Goal: Transaction & Acquisition: Obtain resource

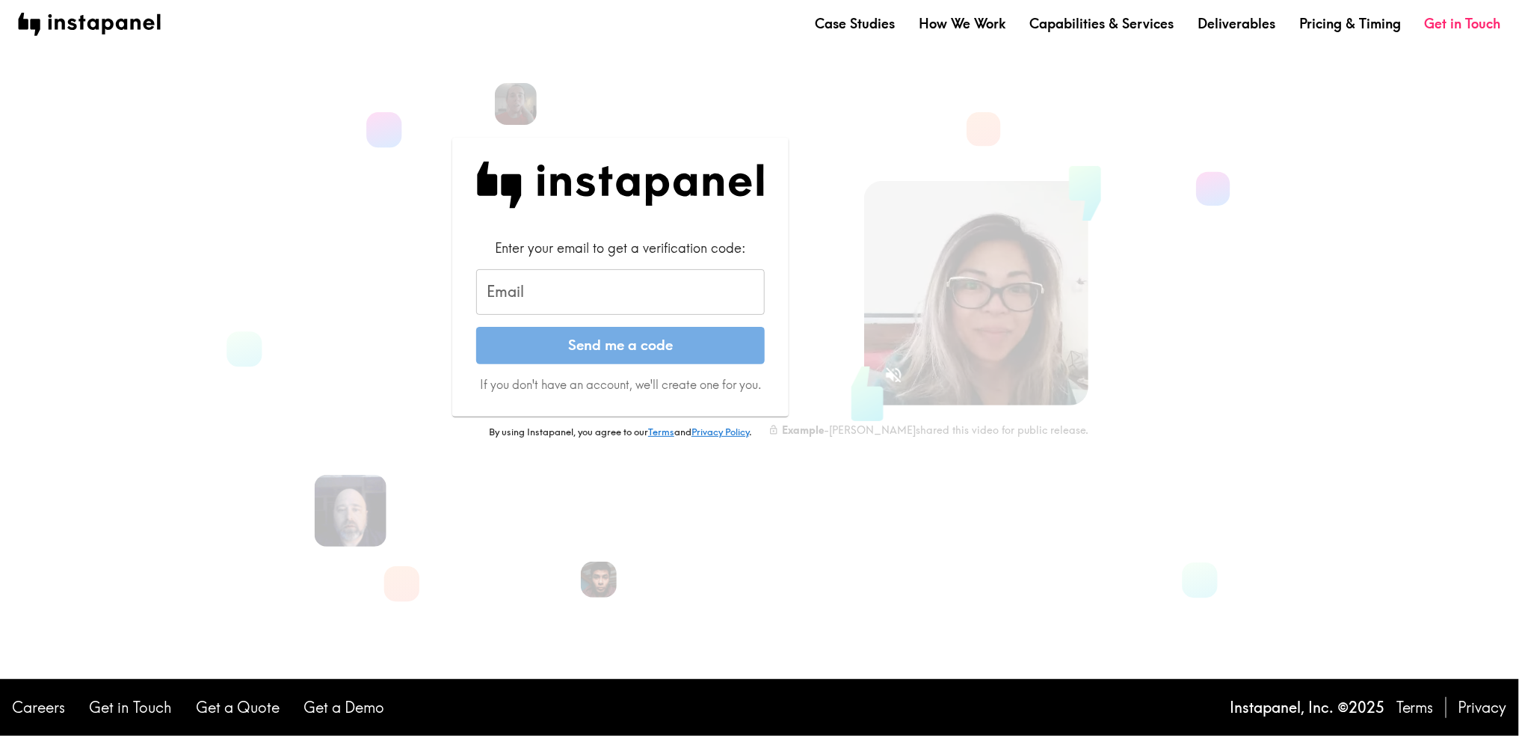
click at [553, 292] on input "Email" at bounding box center [620, 292] width 289 height 46
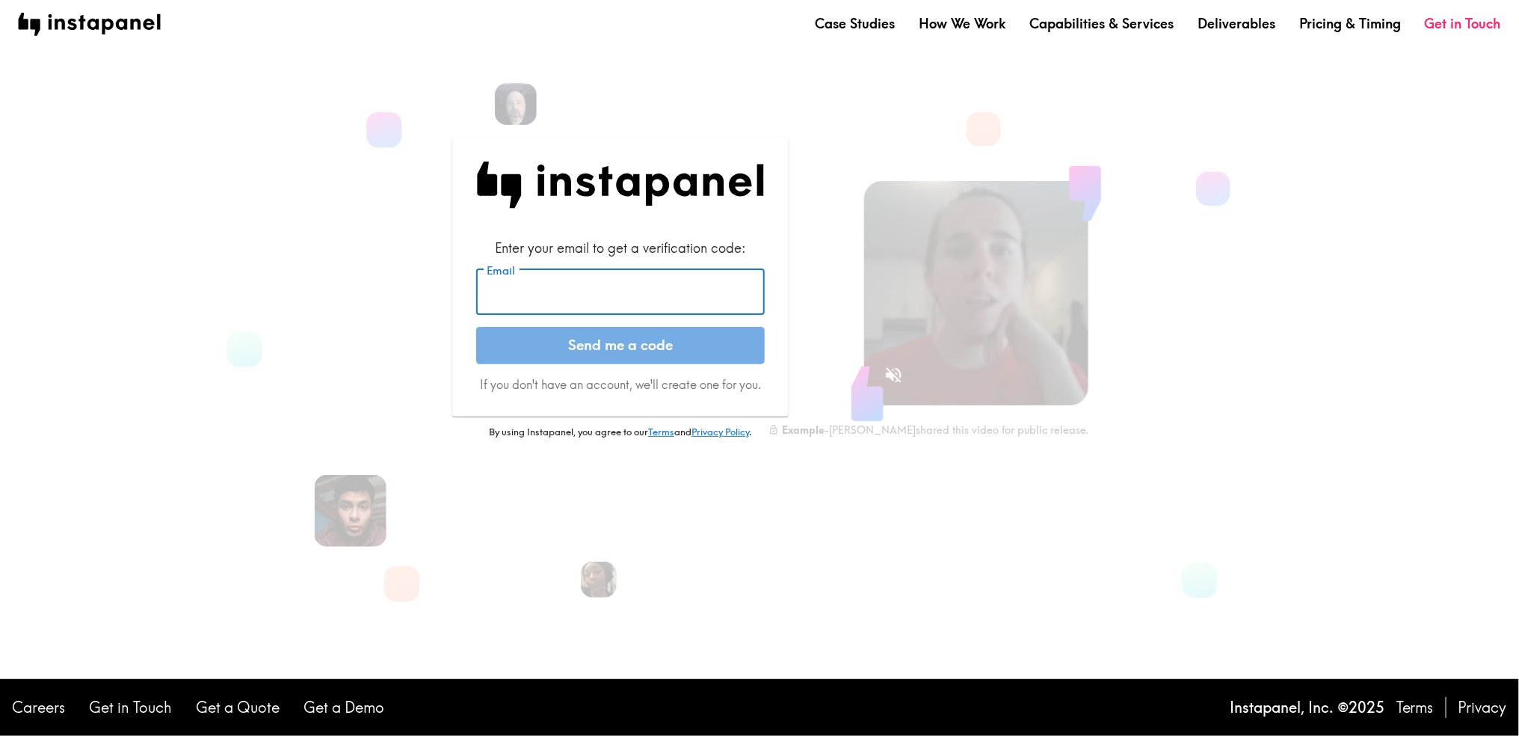
type input "[EMAIL_ADDRESS][DOMAIN_NAME]"
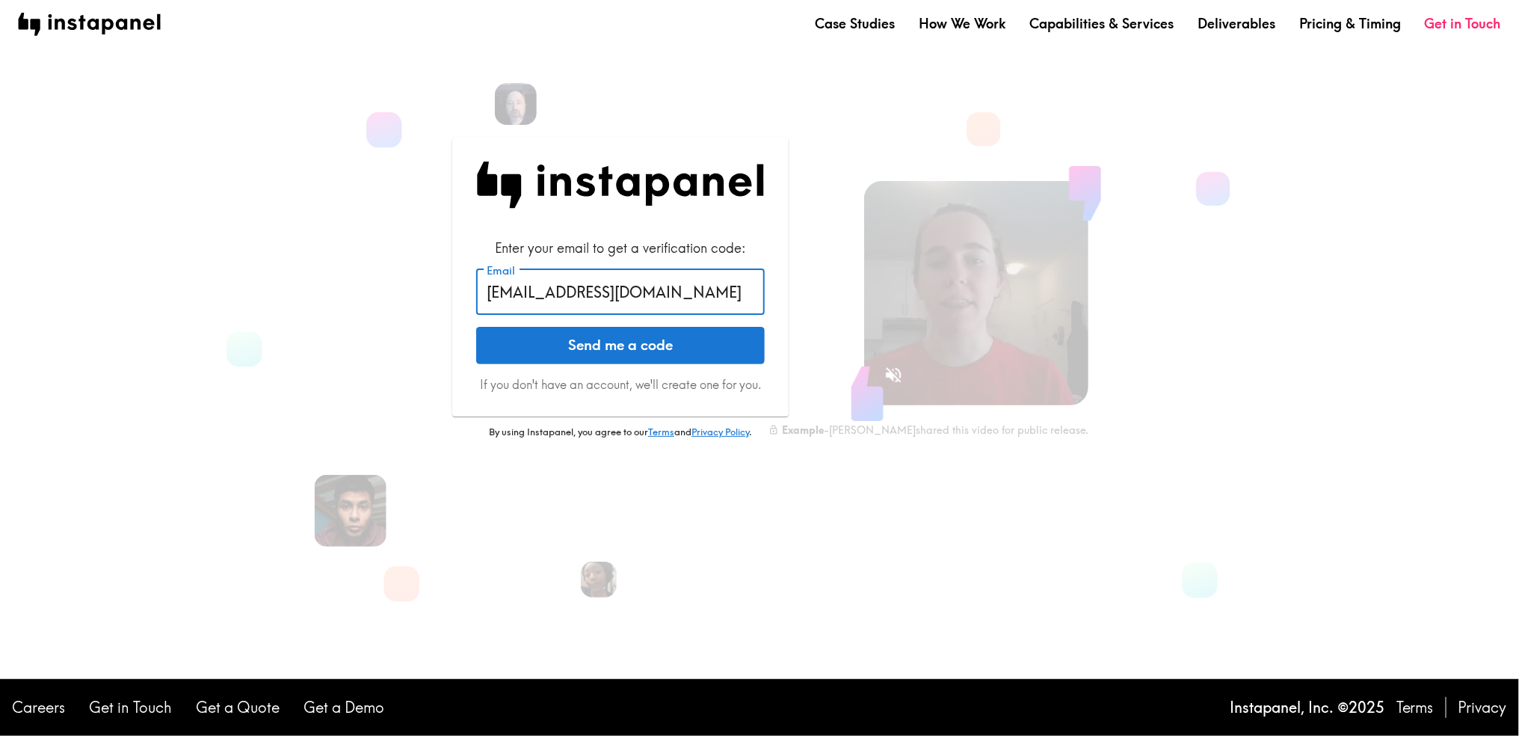
click at [593, 348] on button "Send me a code" at bounding box center [620, 345] width 289 height 37
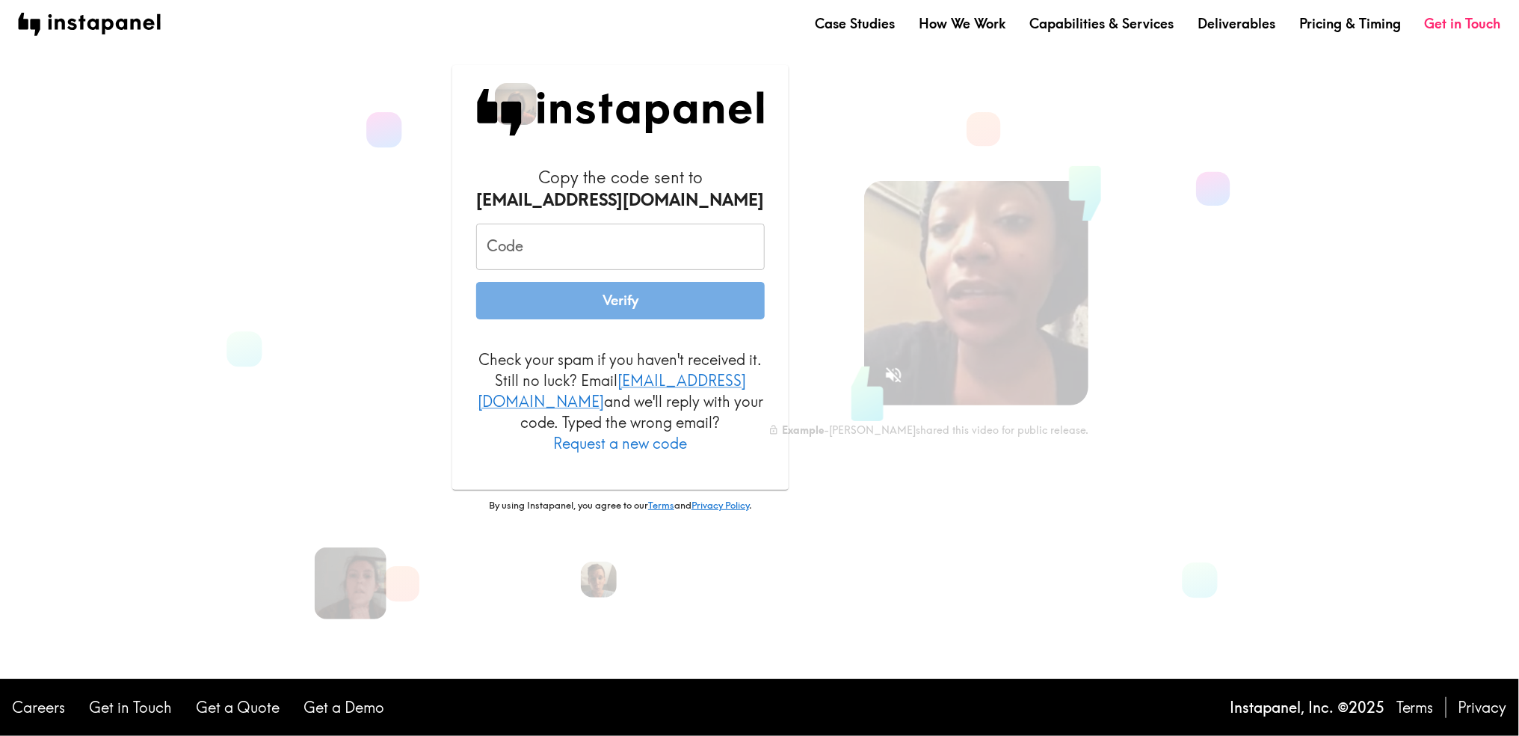
click at [688, 435] on button "Request a new code" at bounding box center [621, 443] width 134 height 21
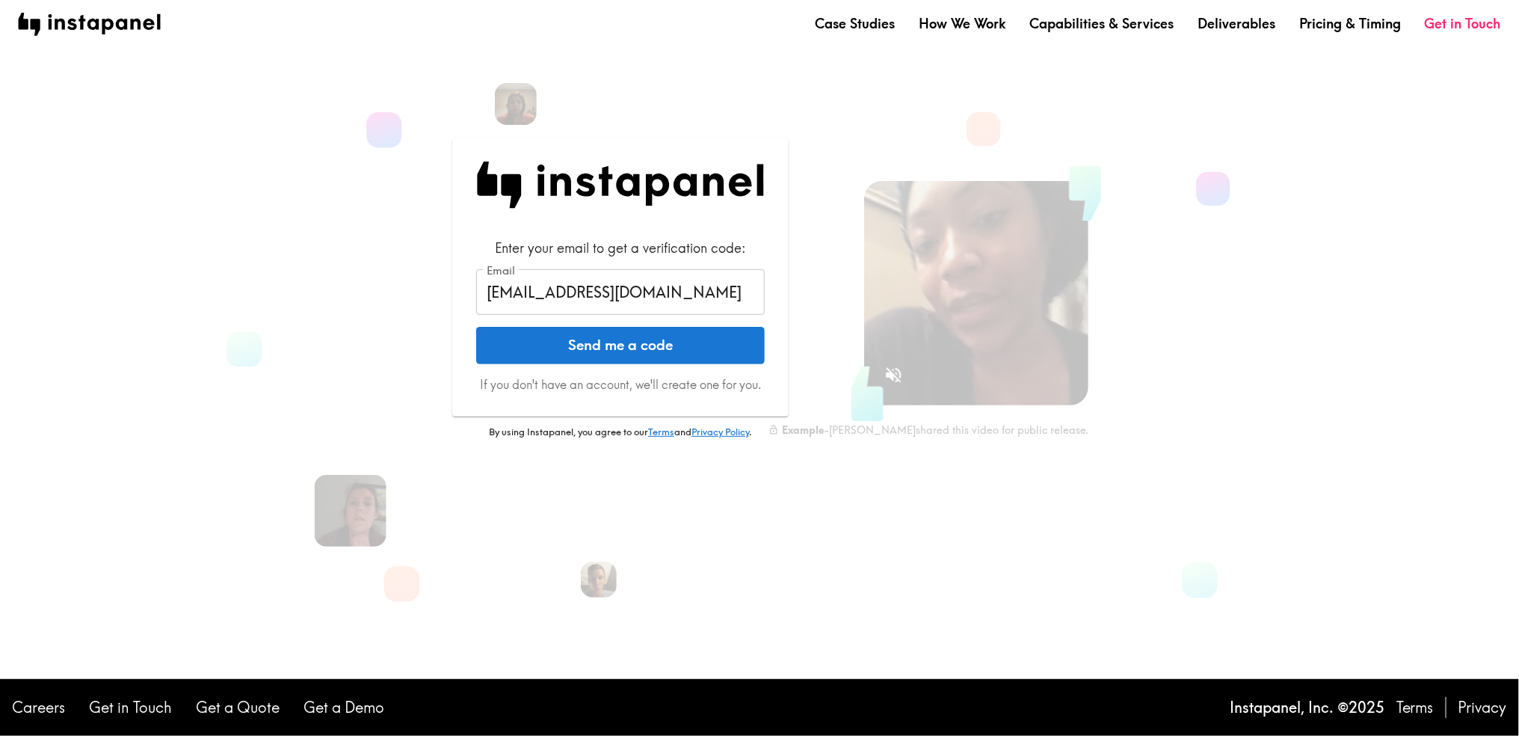
click at [648, 354] on button "Send me a code" at bounding box center [620, 345] width 289 height 37
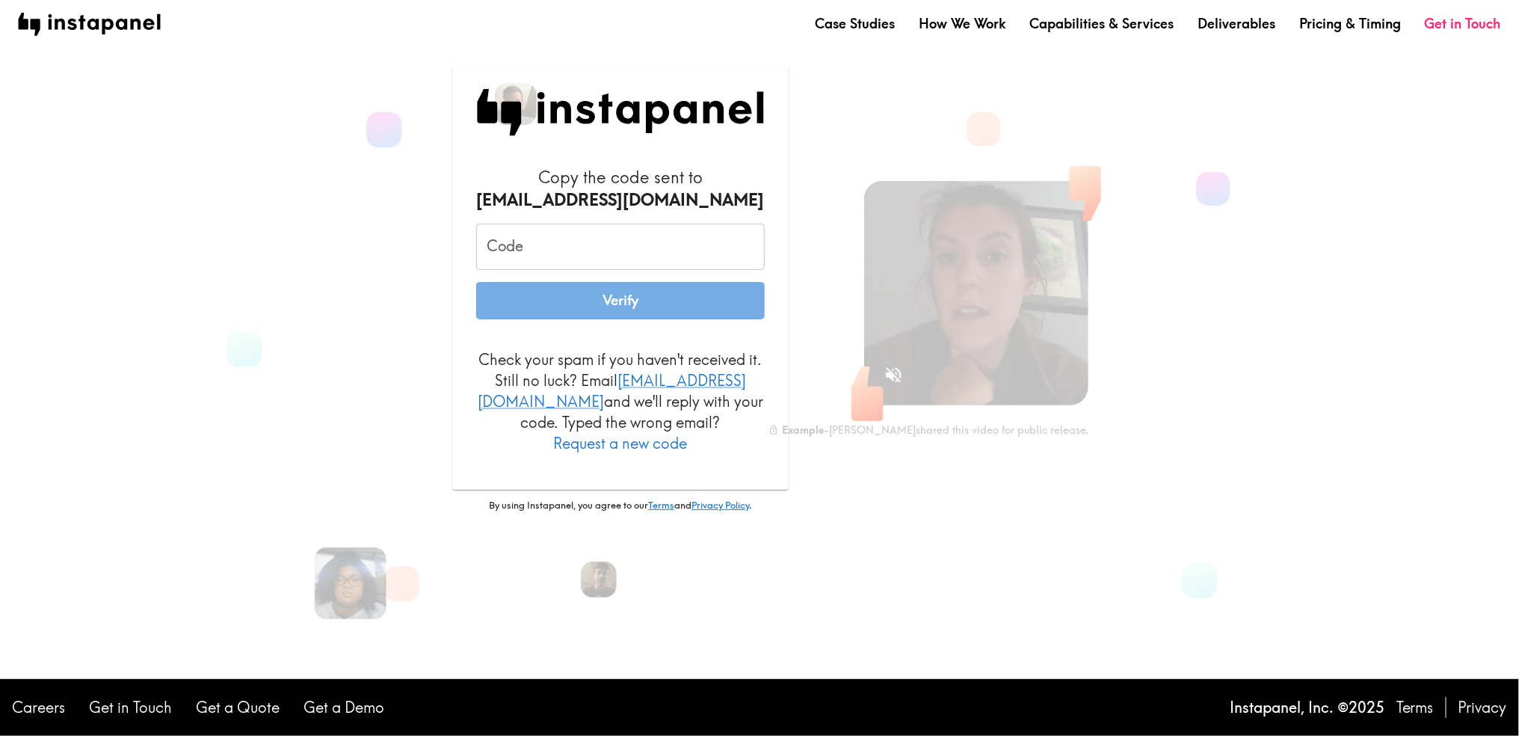
click at [690, 263] on input "Code" at bounding box center [620, 247] width 289 height 46
paste input "Dq3_EL4_YjP"
type input "Dq3_EL4_YjP"
click at [677, 306] on button "Verify" at bounding box center [620, 300] width 289 height 37
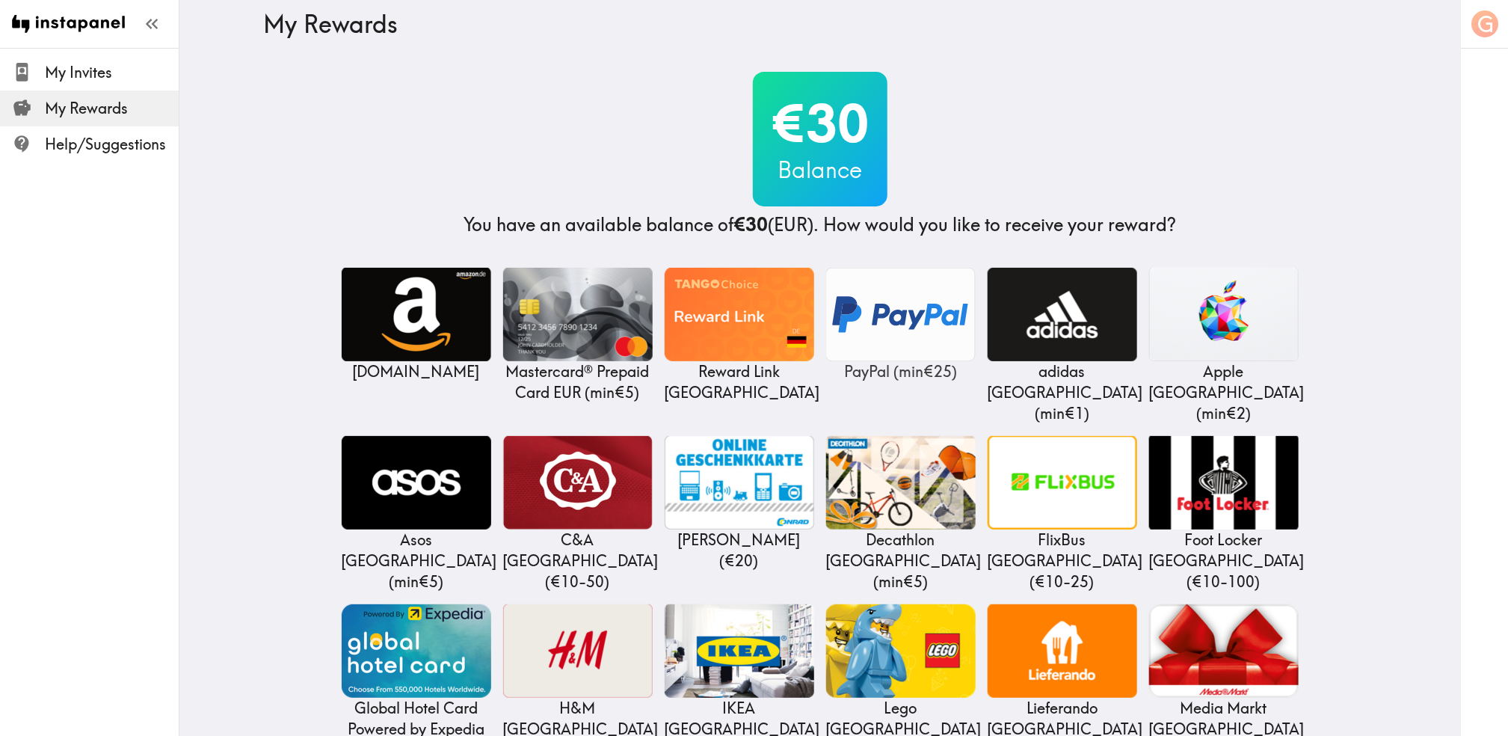
click at [917, 340] on img at bounding box center [901, 314] width 150 height 93
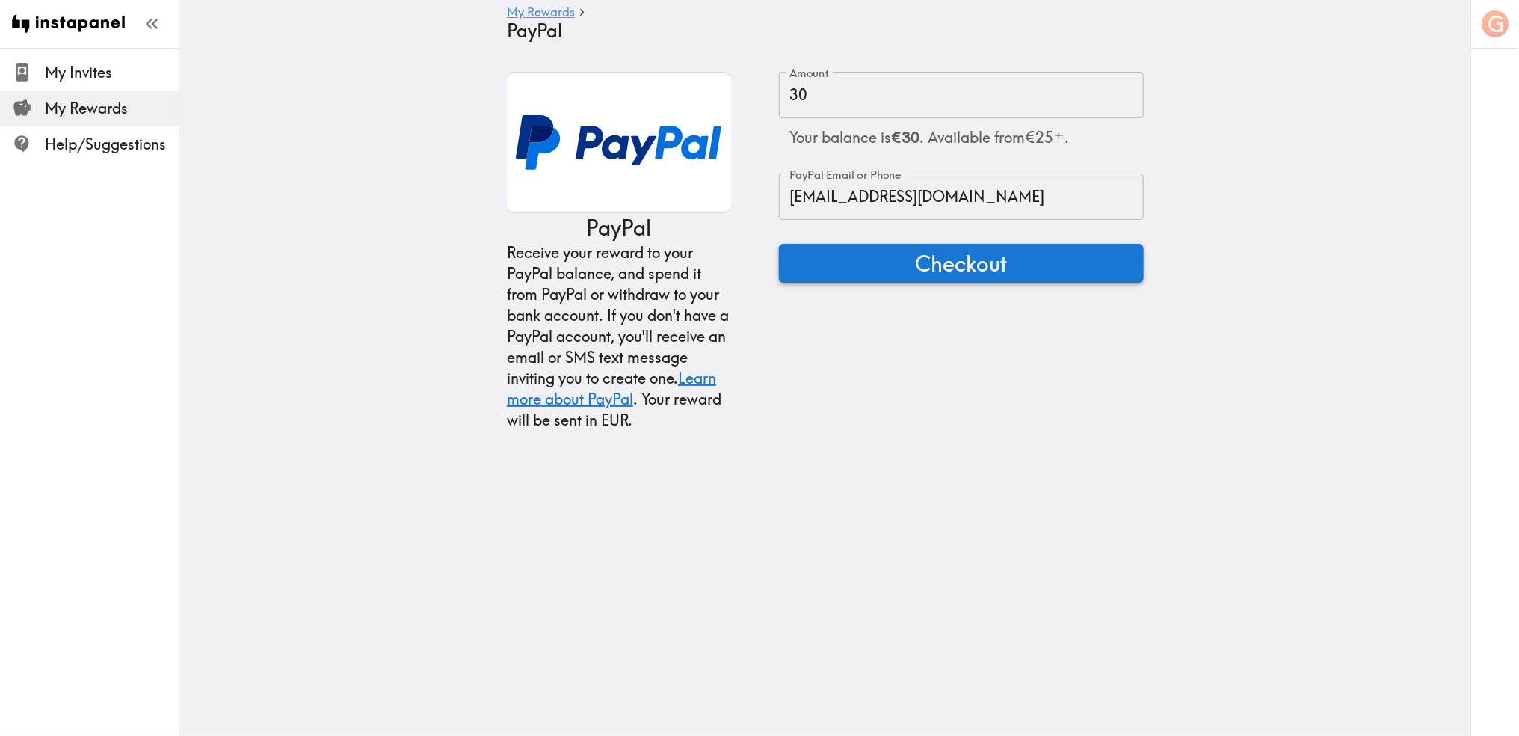
click at [961, 265] on span "Checkout" at bounding box center [962, 263] width 92 height 30
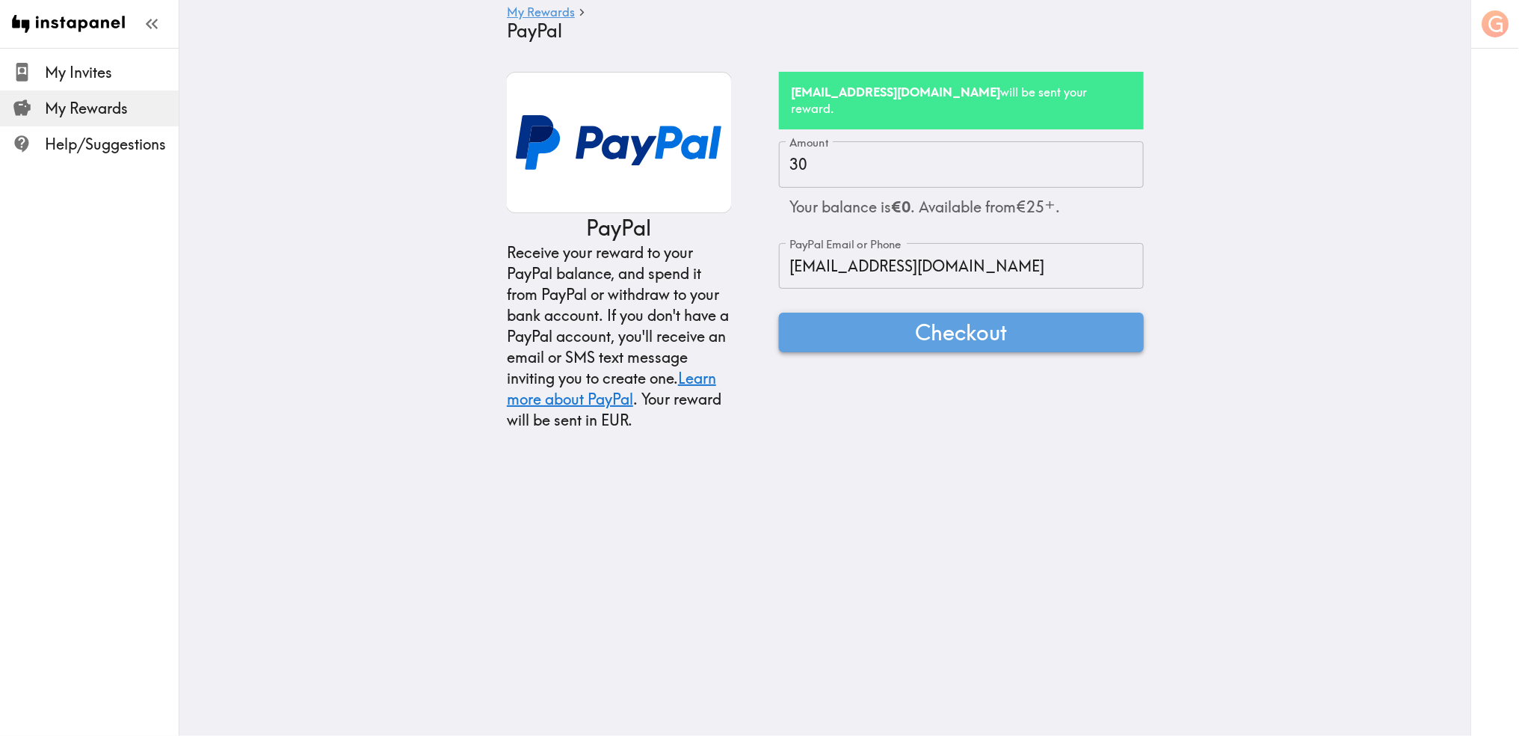
click at [930, 326] on span "Checkout" at bounding box center [962, 332] width 92 height 30
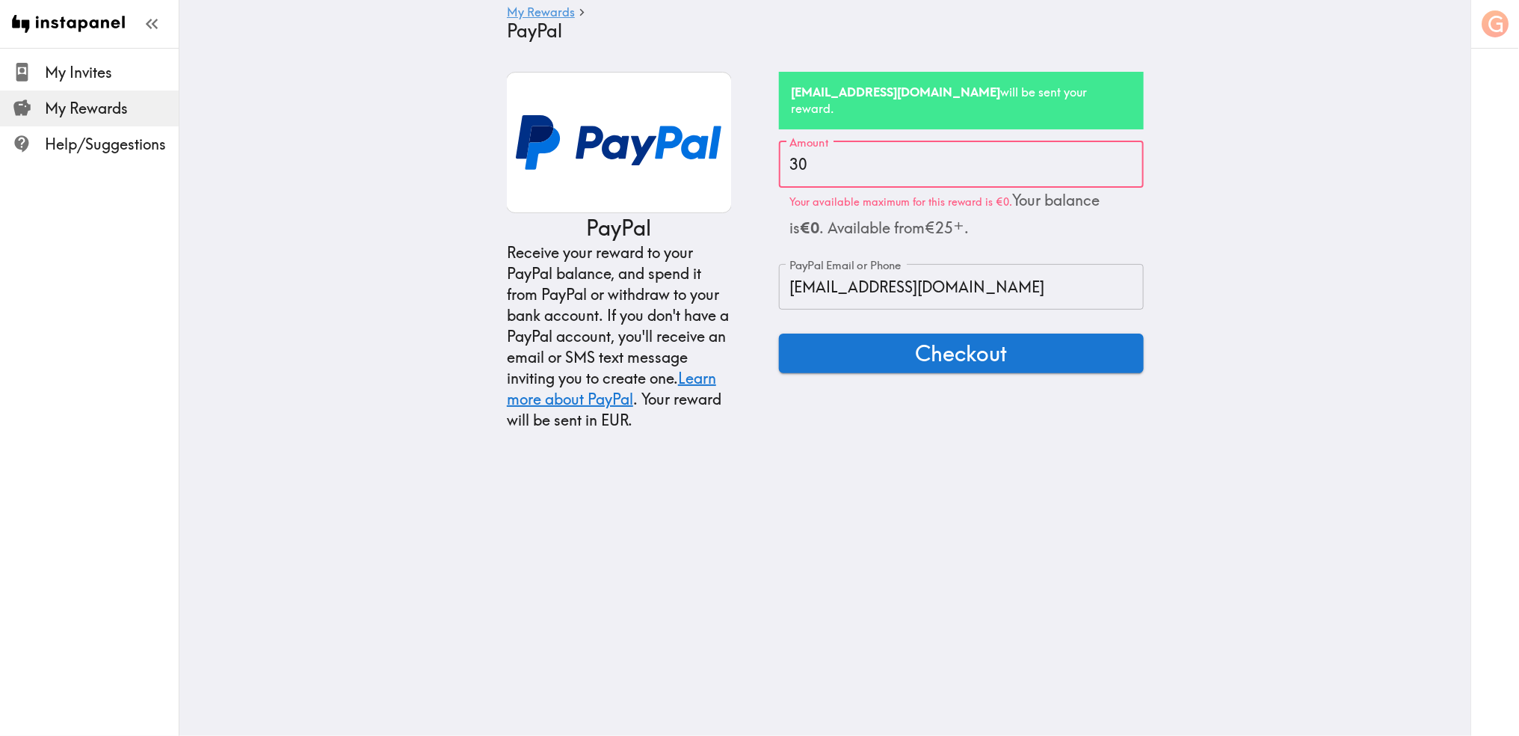
drag, startPoint x: 832, startPoint y: 156, endPoint x: 712, endPoint y: 157, distance: 120.4
click at [715, 158] on div "PayPal Receive your reward to your PayPal balance, and spend it from PayPal or …" at bounding box center [825, 251] width 637 height 359
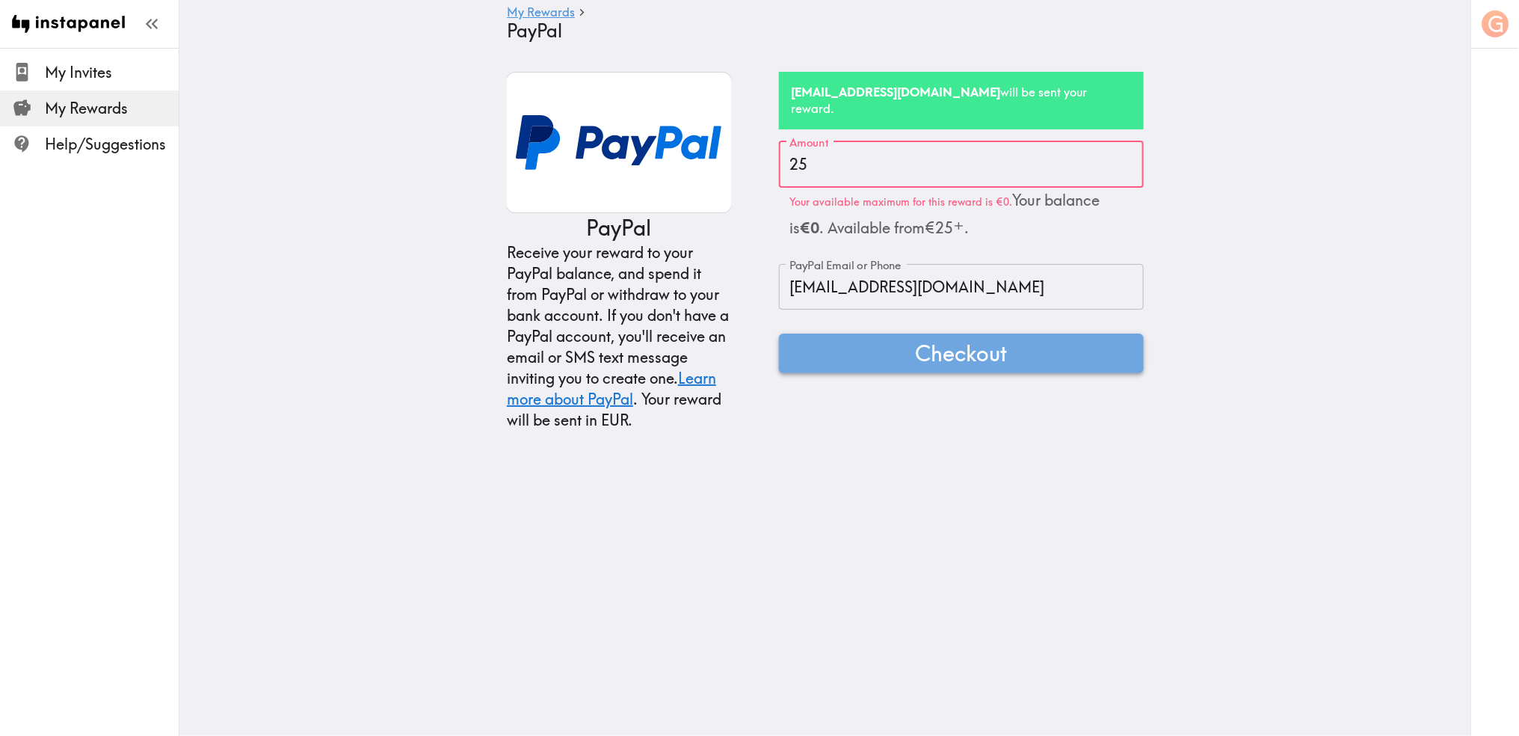
type input "25"
click at [917, 342] on span "Checkout" at bounding box center [962, 353] width 92 height 30
click at [85, 71] on span "My Invites" at bounding box center [112, 72] width 134 height 21
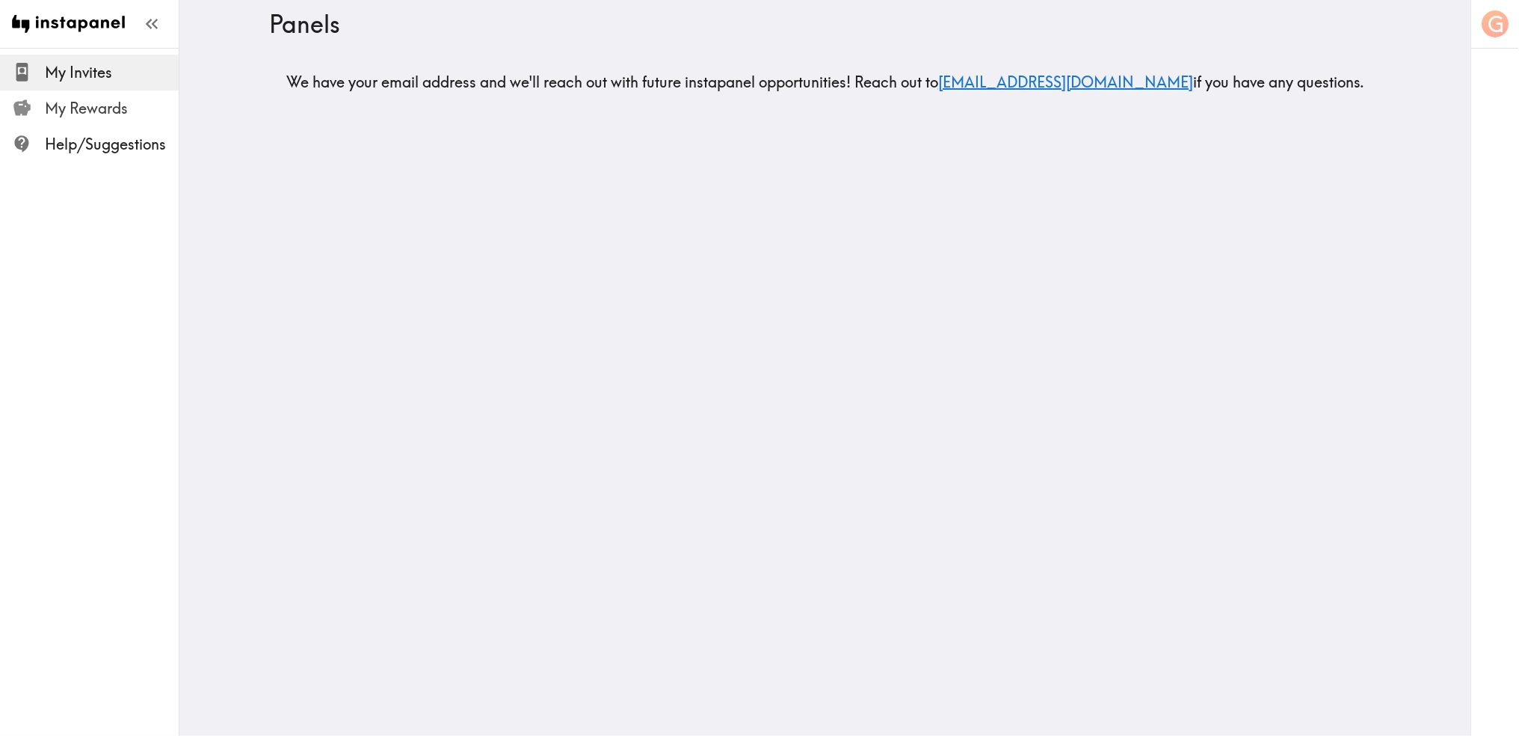
click at [91, 99] on span "My Rewards" at bounding box center [112, 108] width 134 height 21
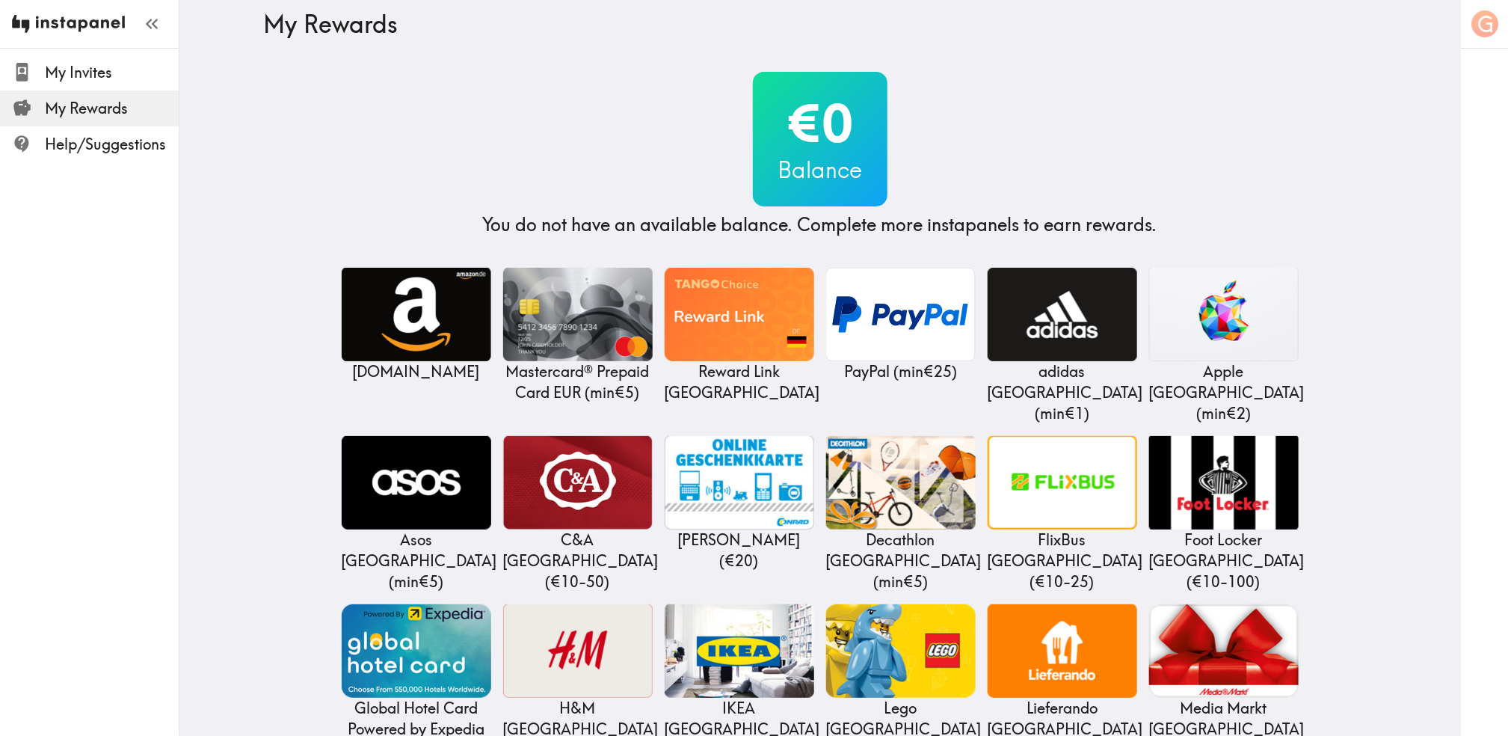
click at [84, 24] on img at bounding box center [68, 24] width 113 height 48
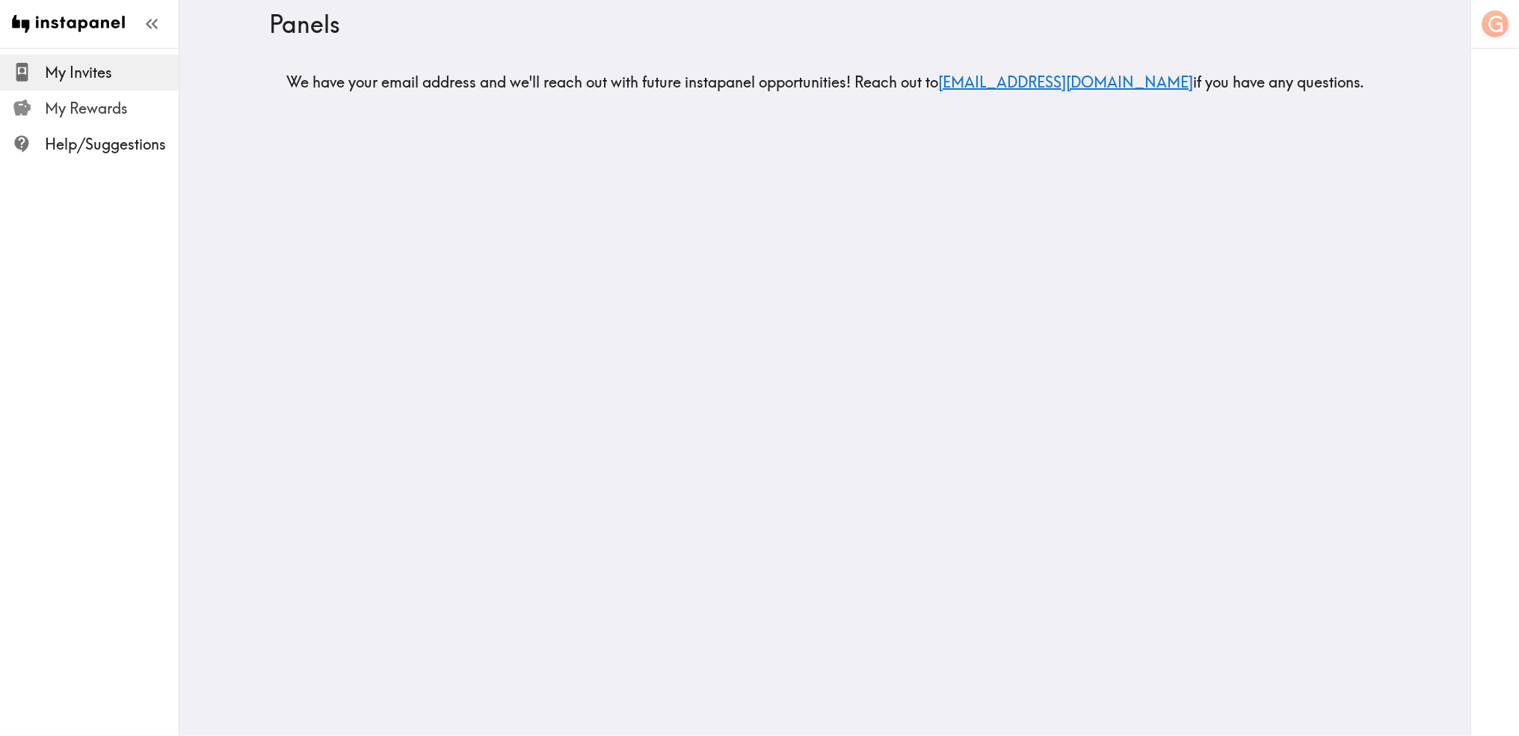
click at [85, 111] on span "My Rewards" at bounding box center [112, 108] width 134 height 21
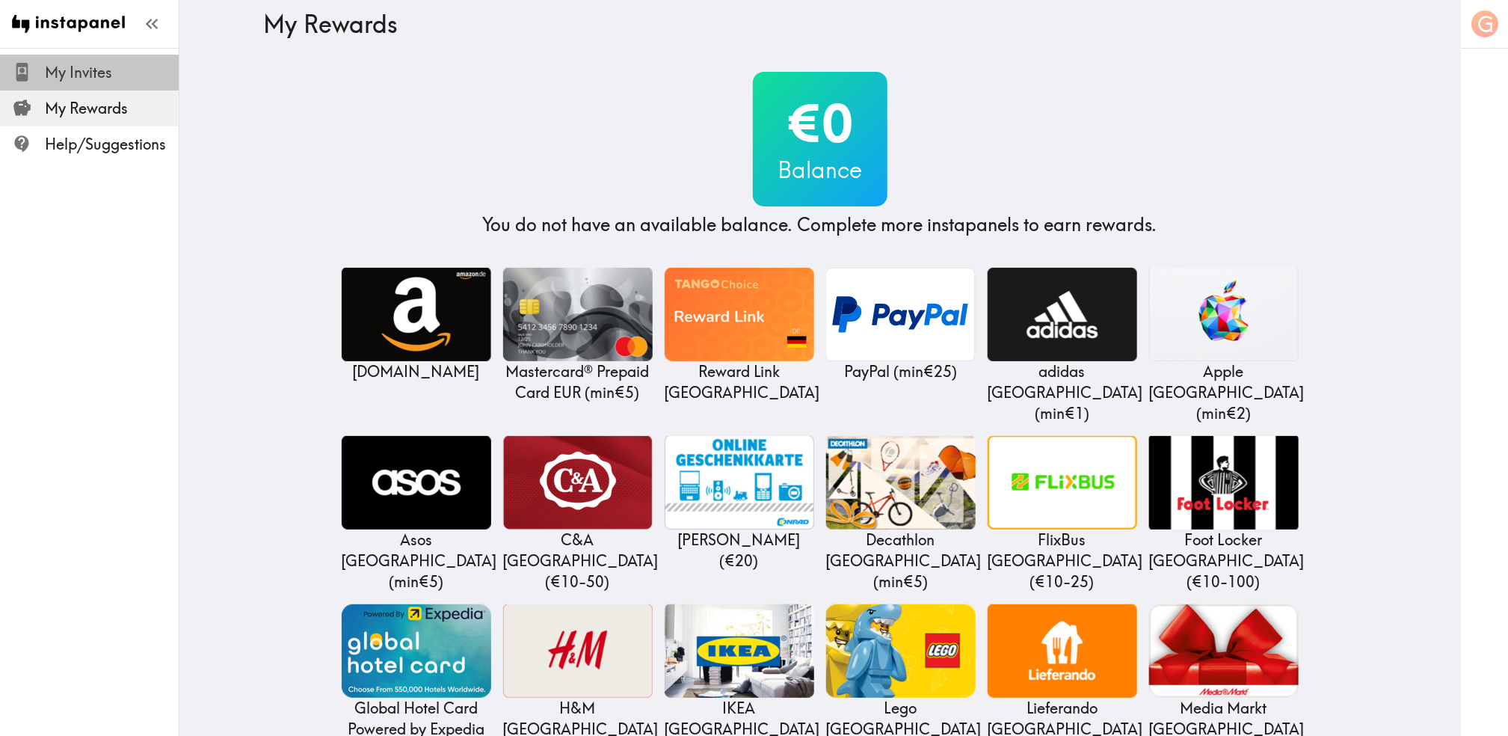
click at [99, 71] on span "My Invites" at bounding box center [112, 72] width 134 height 21
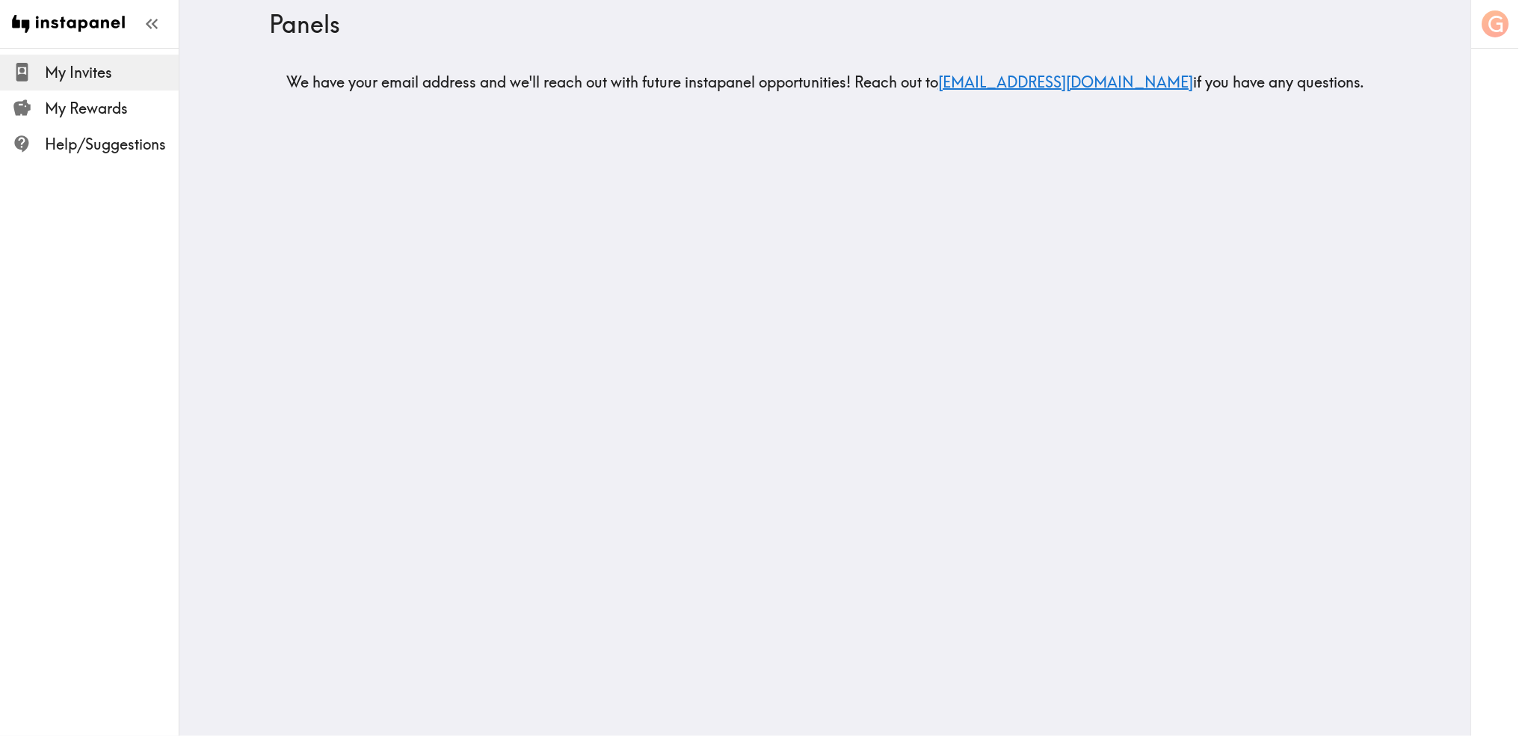
click at [95, 78] on span "My Invites" at bounding box center [112, 72] width 134 height 21
click at [112, 113] on span "My Rewards" at bounding box center [112, 108] width 134 height 21
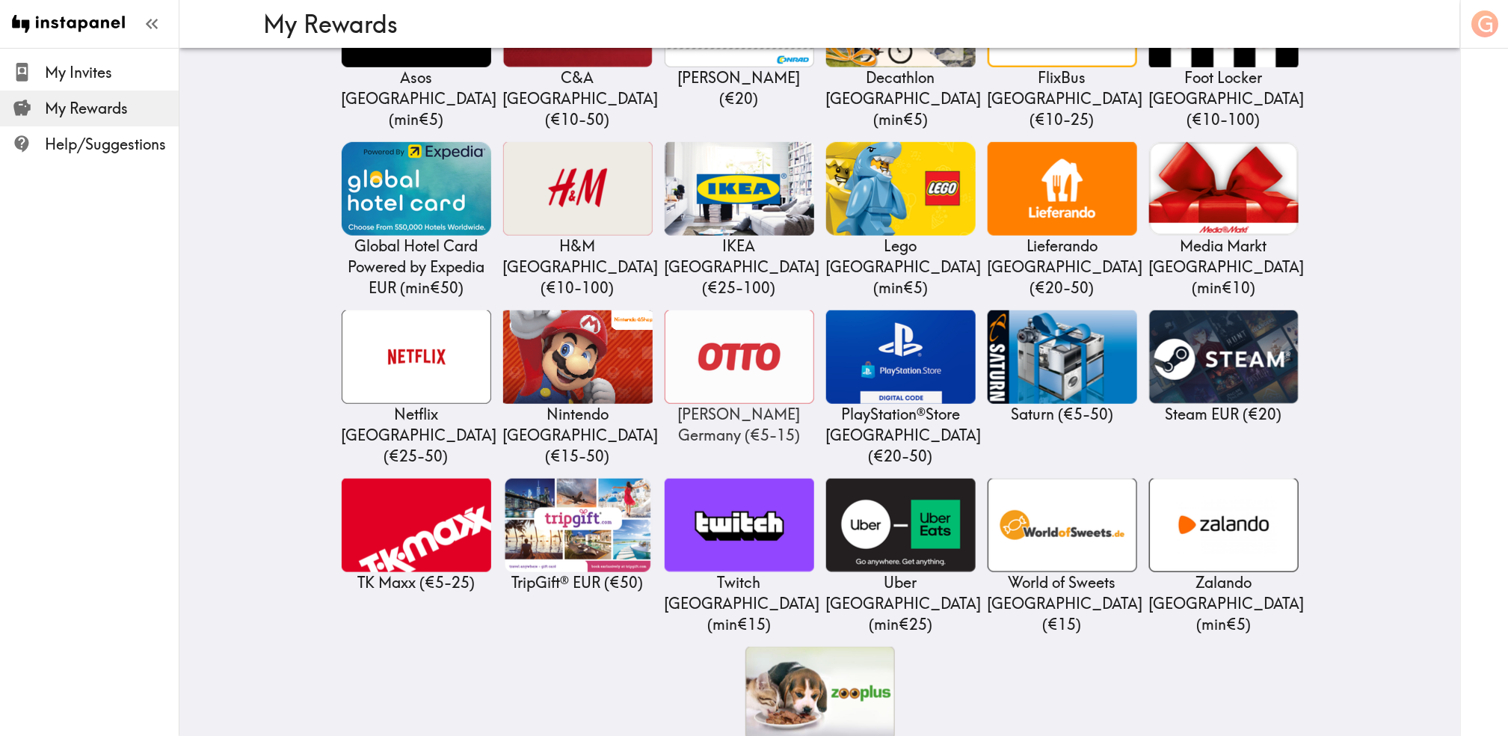
scroll to position [465, 0]
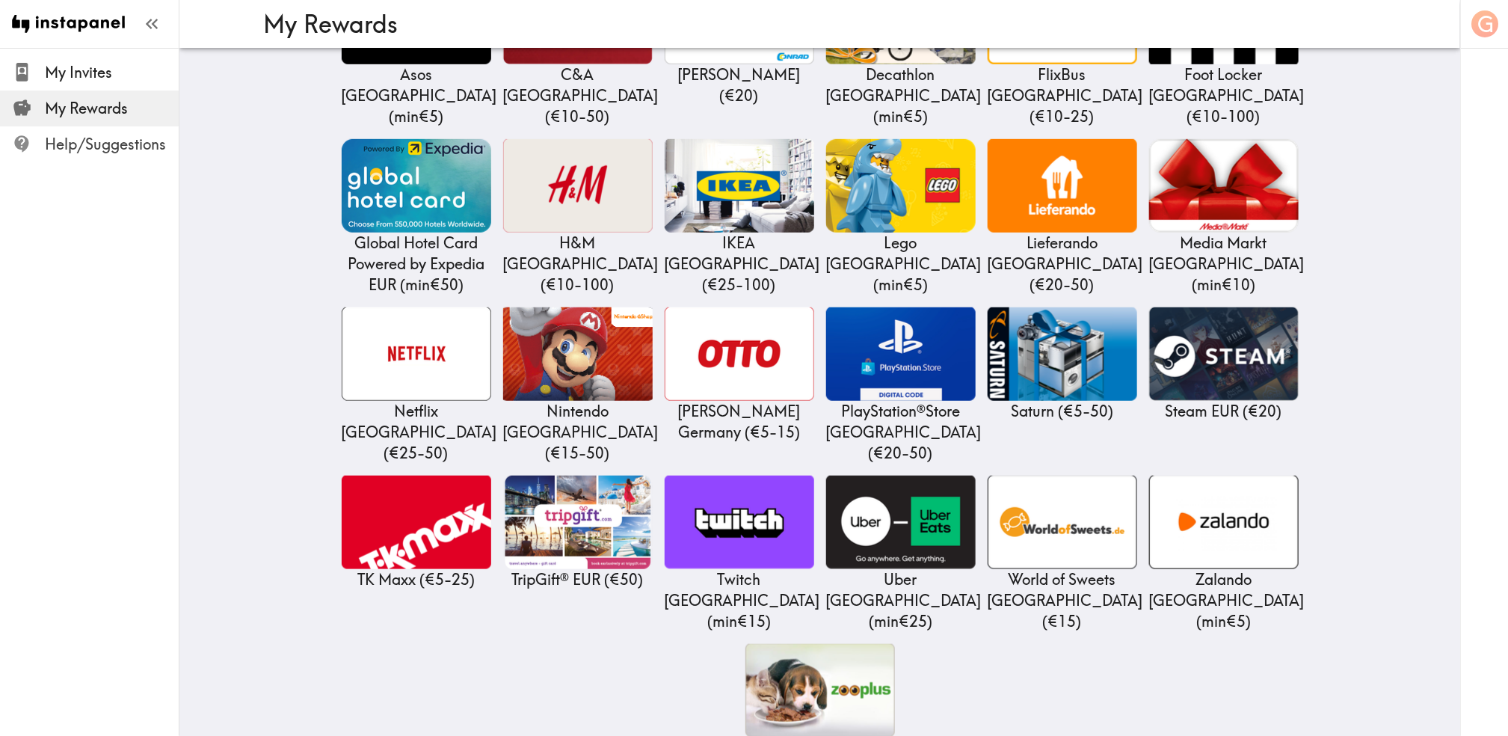
click at [117, 146] on span "Help/Suggestions" at bounding box center [112, 144] width 134 height 21
click at [66, 138] on span "Help/Suggestions" at bounding box center [112, 144] width 134 height 21
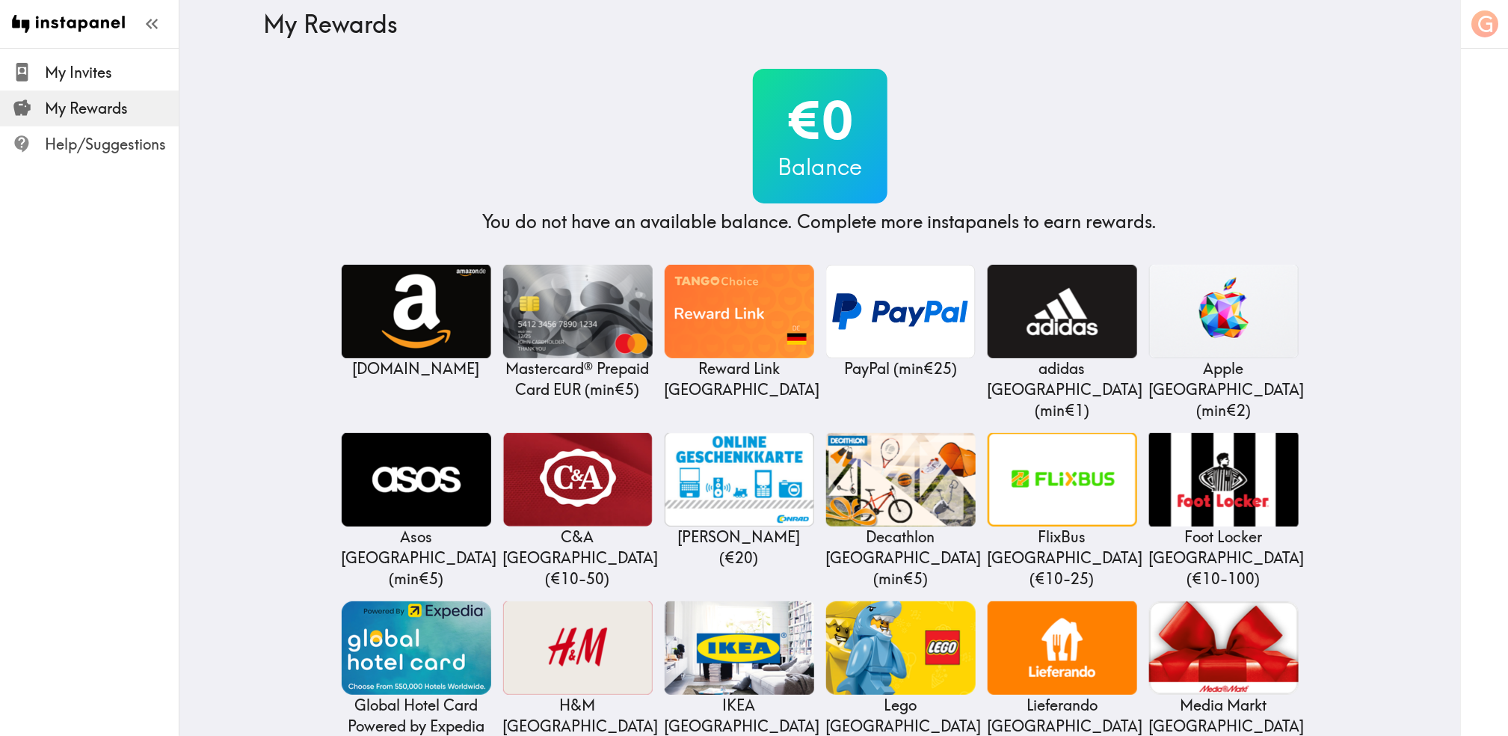
scroll to position [0, 0]
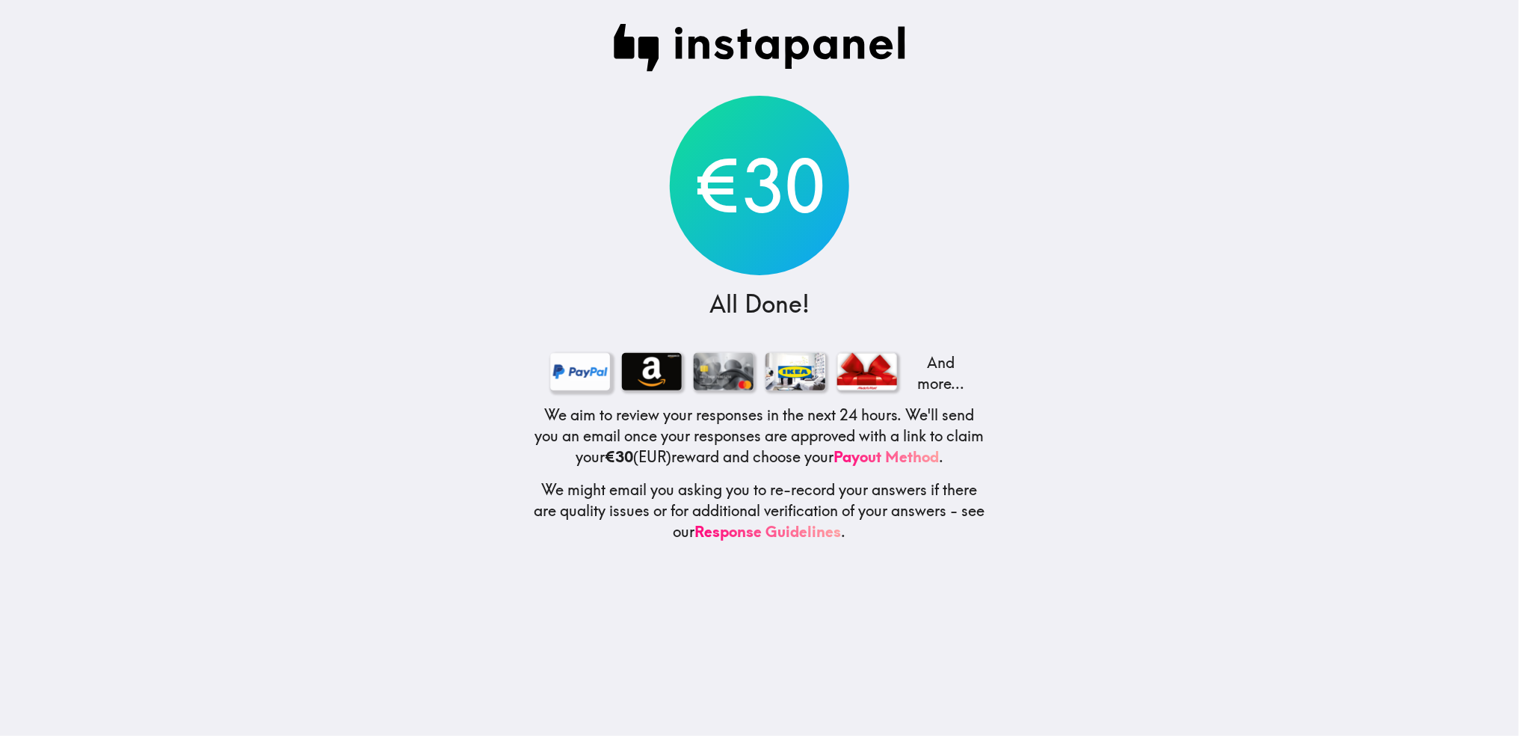
click at [589, 368] on div at bounding box center [580, 371] width 60 height 37
